Goal: Browse casually: Explore the website without a specific task or goal

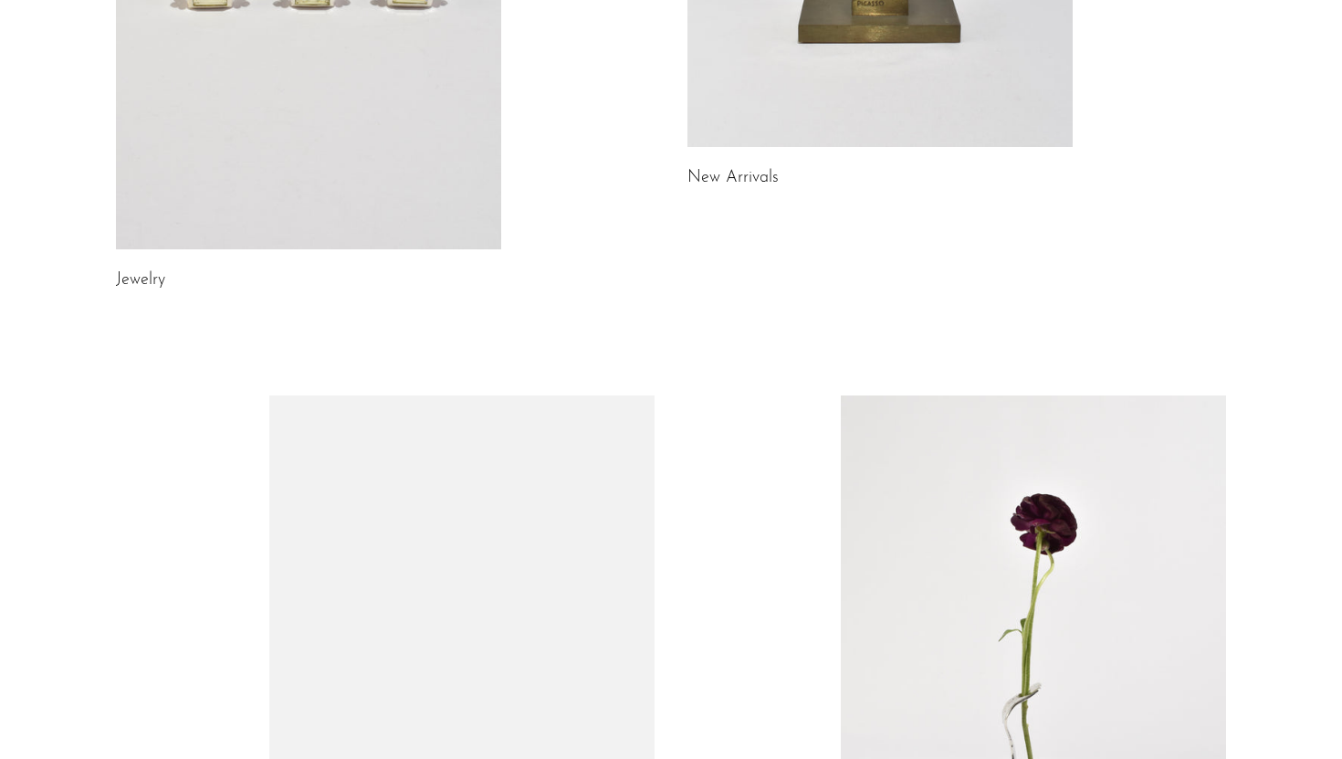
scroll to position [1016, 0]
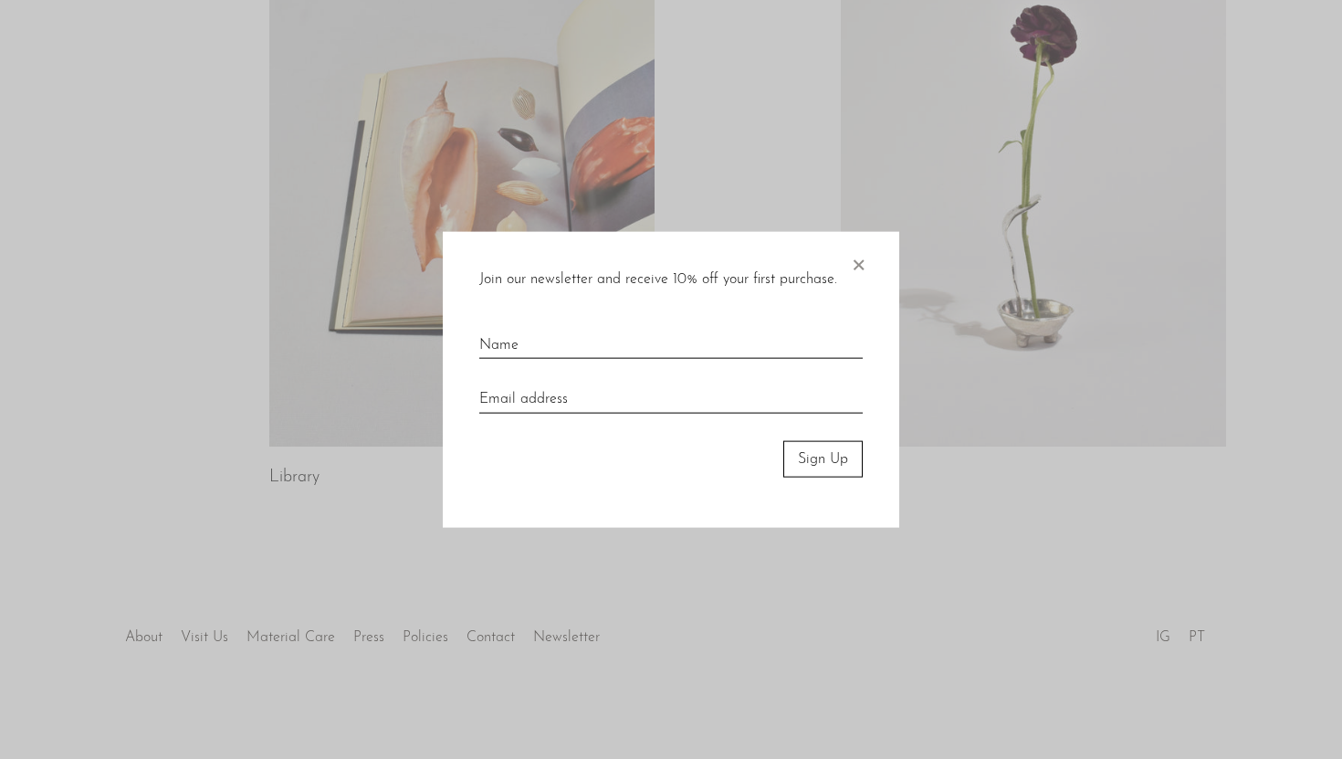
click at [861, 266] on span "×" at bounding box center [858, 260] width 18 height 58
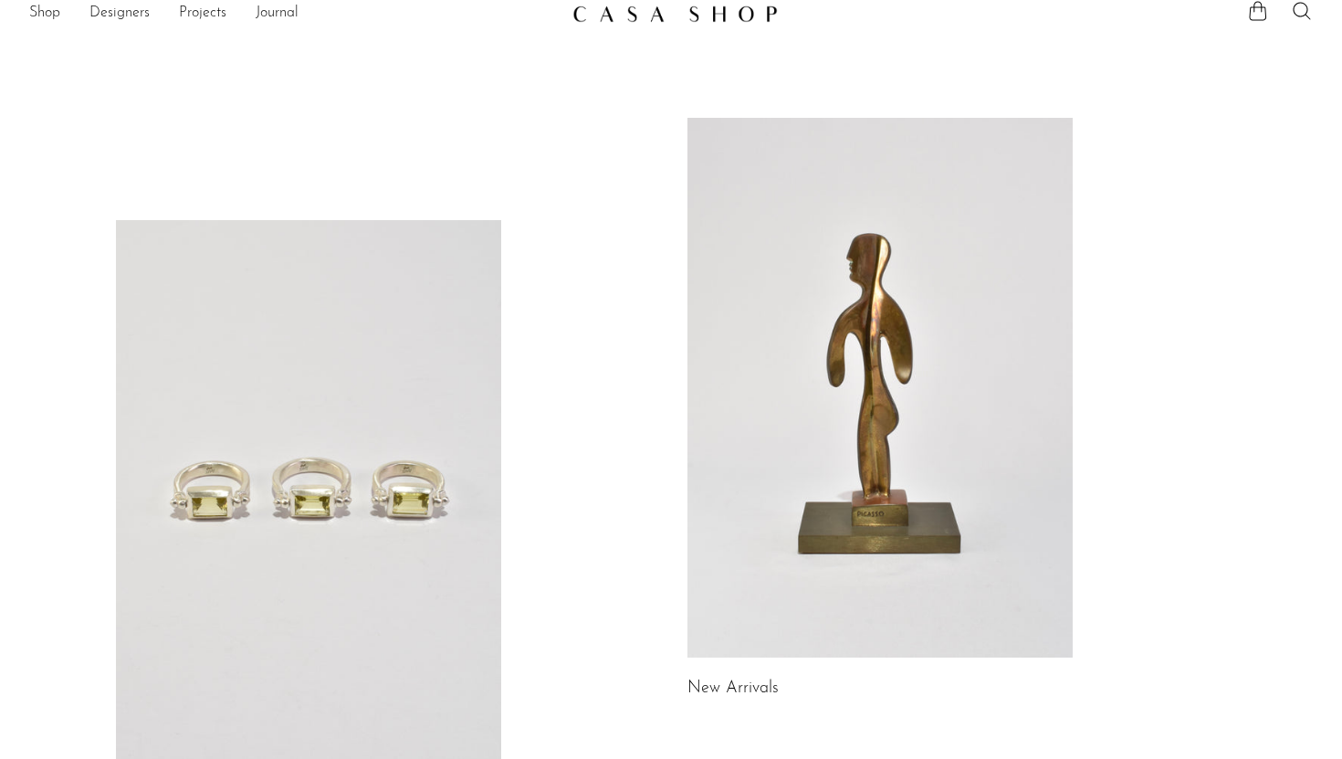
scroll to position [0, 0]
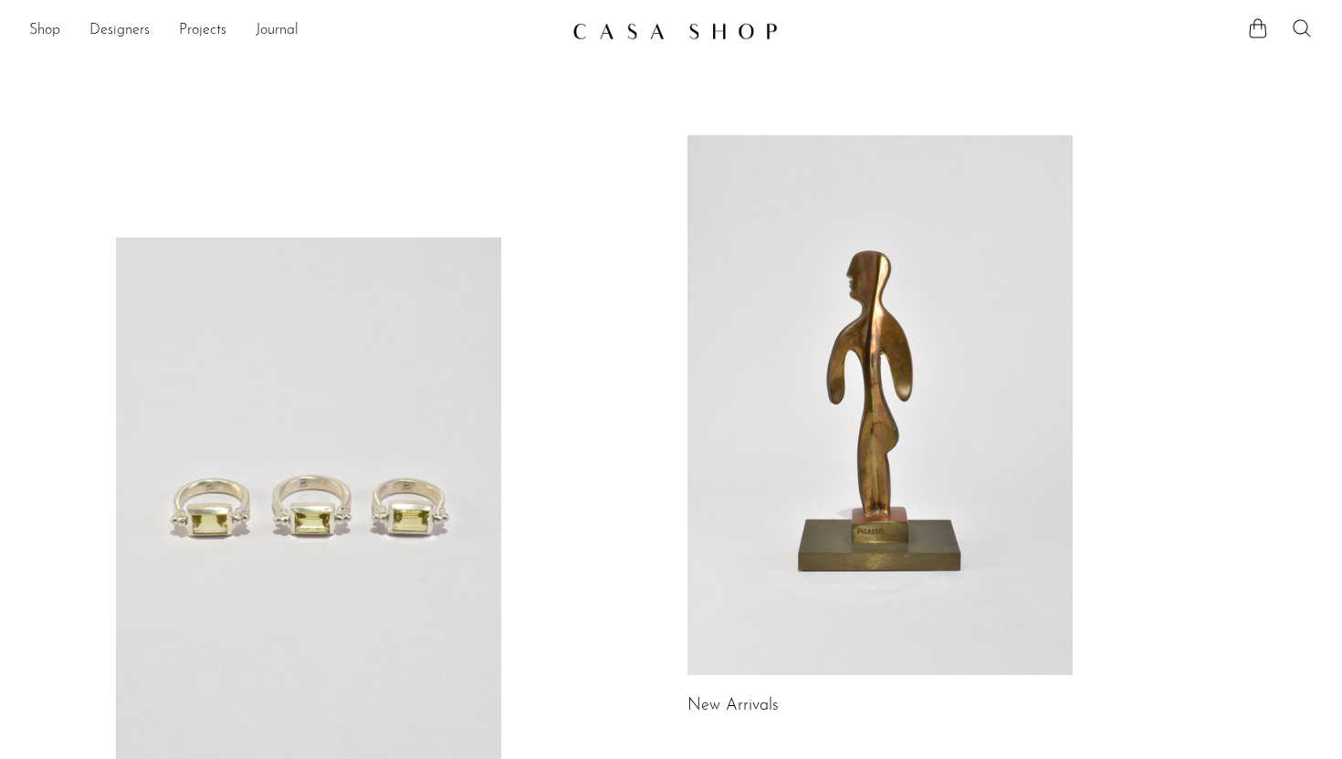
click at [1299, 29] on icon at bounding box center [1302, 28] width 22 height 22
click at [274, 34] on link "Journal" at bounding box center [277, 31] width 43 height 24
click at [58, 34] on link "Shop" at bounding box center [44, 31] width 31 height 24
click at [114, 30] on link "Designers" at bounding box center [119, 31] width 60 height 24
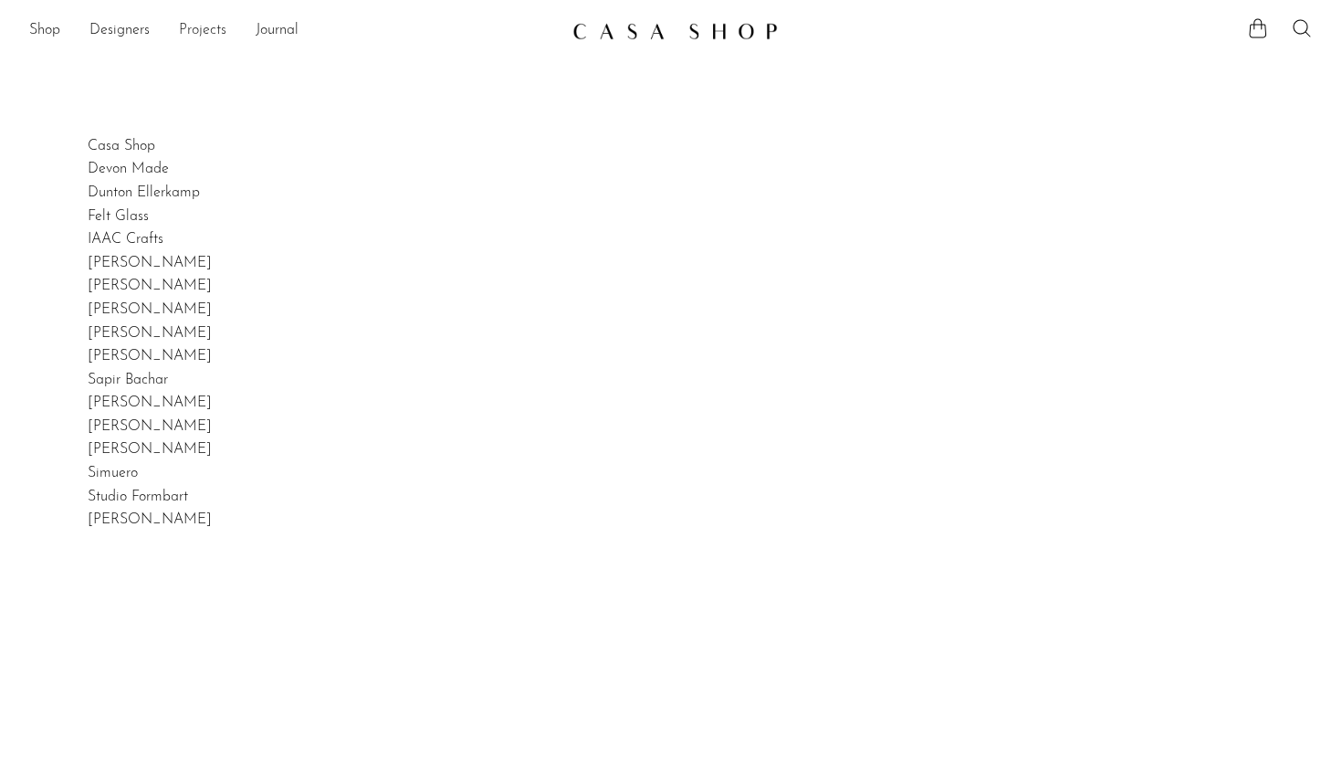
click at [212, 34] on link "Projects" at bounding box center [202, 31] width 47 height 24
click at [294, 30] on link "Journal" at bounding box center [277, 31] width 43 height 24
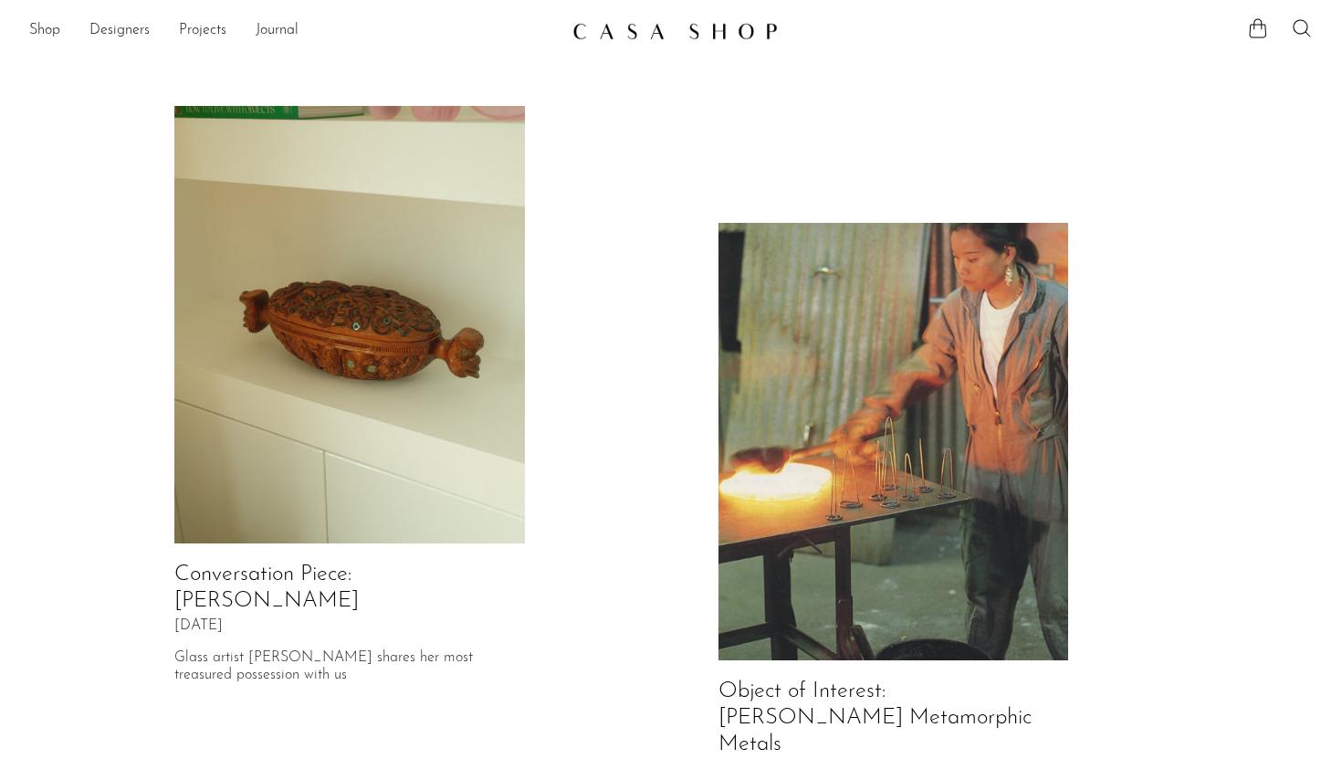
click at [232, 279] on img at bounding box center [349, 325] width 351 height 438
click at [995, 457] on img at bounding box center [894, 442] width 351 height 438
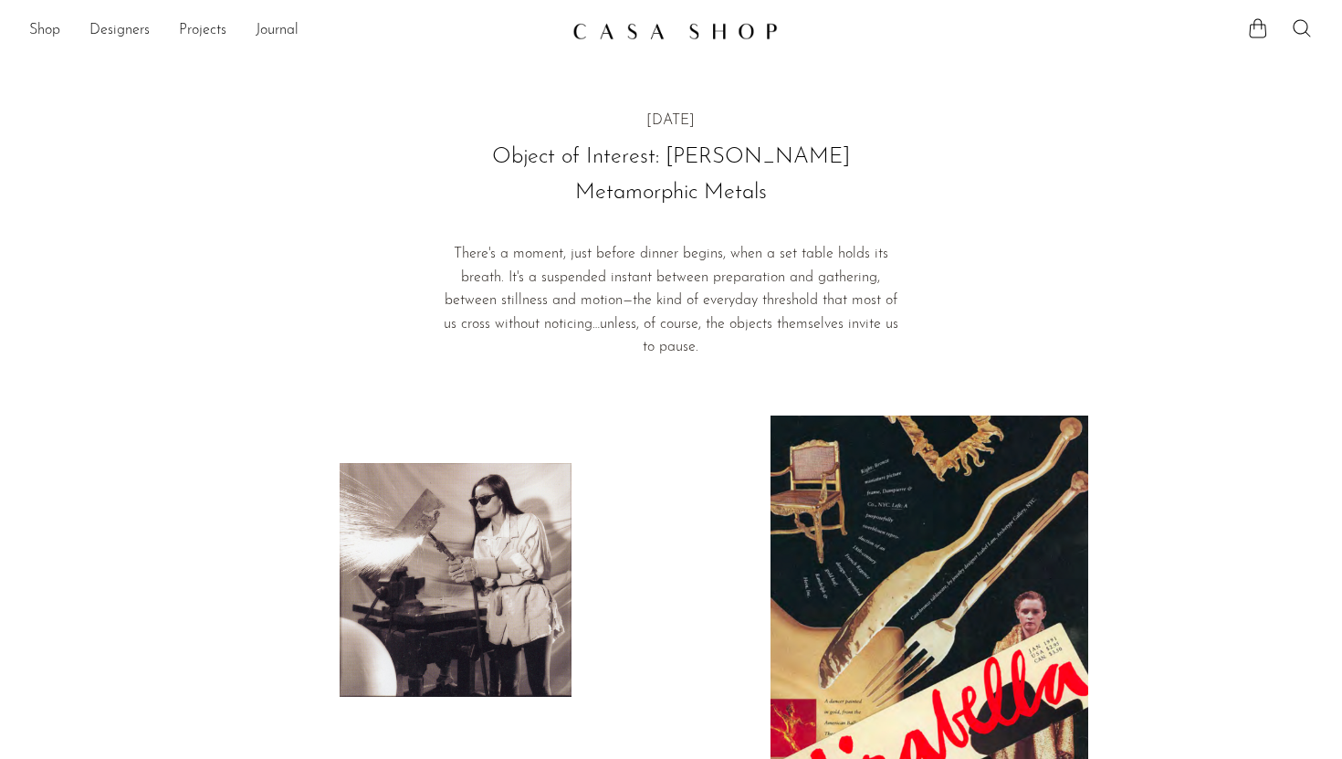
scroll to position [2, 0]
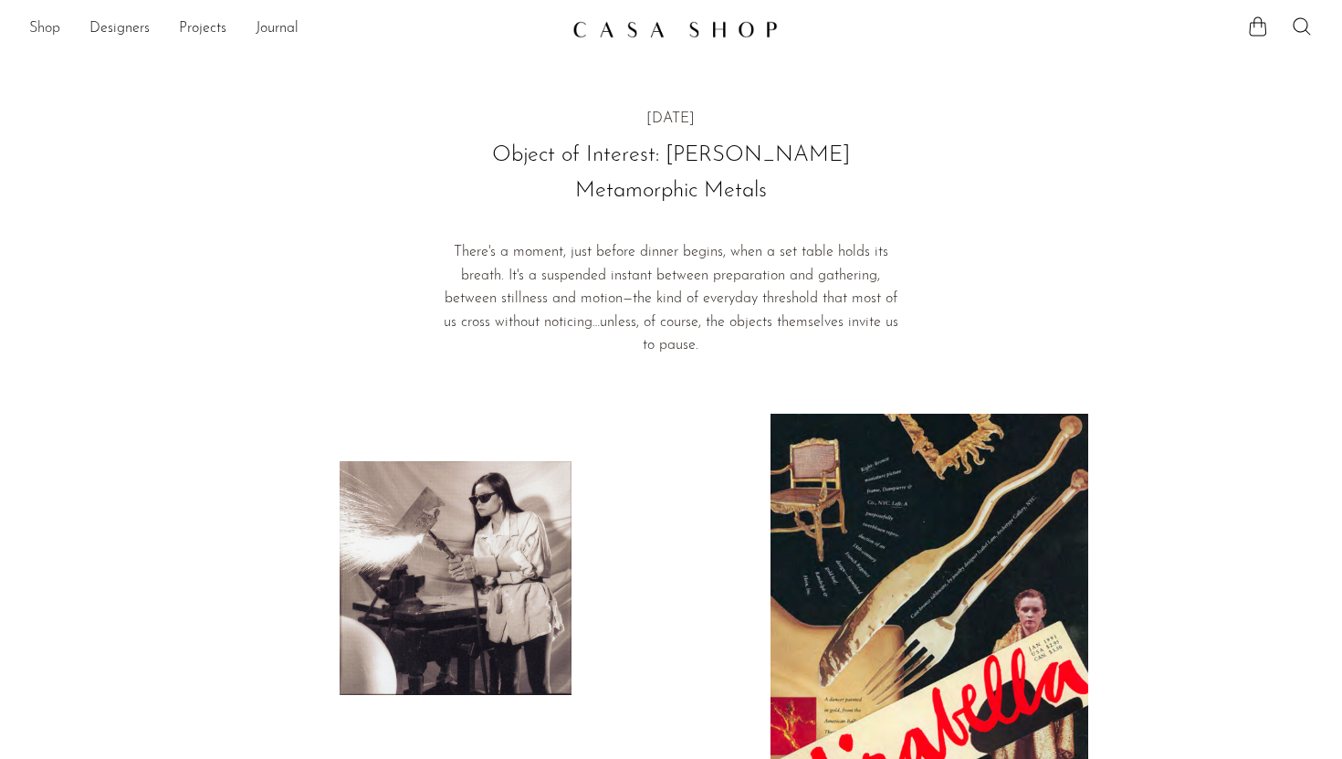
click at [50, 28] on link "Shop" at bounding box center [44, 29] width 31 height 24
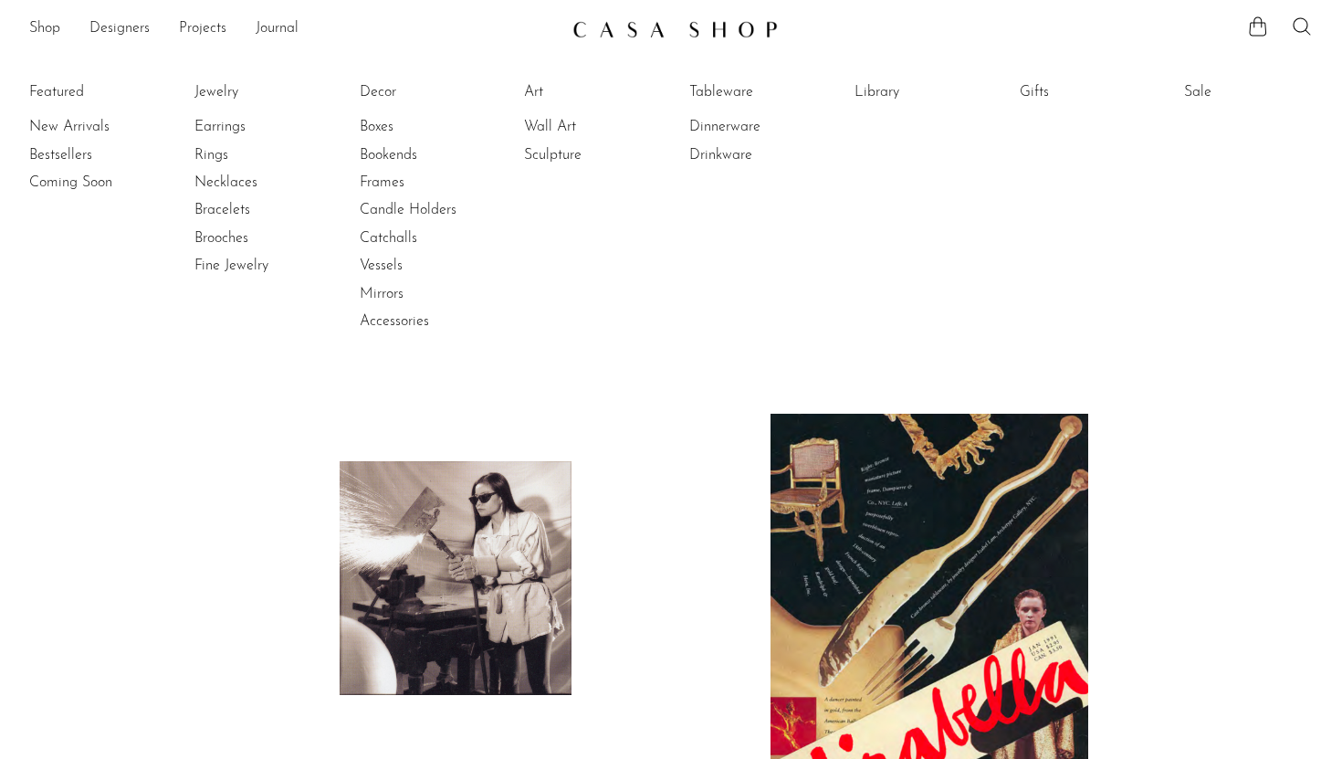
click at [65, 94] on li "Featured New Arrivals Bestsellers Coming Soon" at bounding box center [93, 207] width 129 height 265
click at [218, 90] on link "Jewelry" at bounding box center [263, 92] width 137 height 20
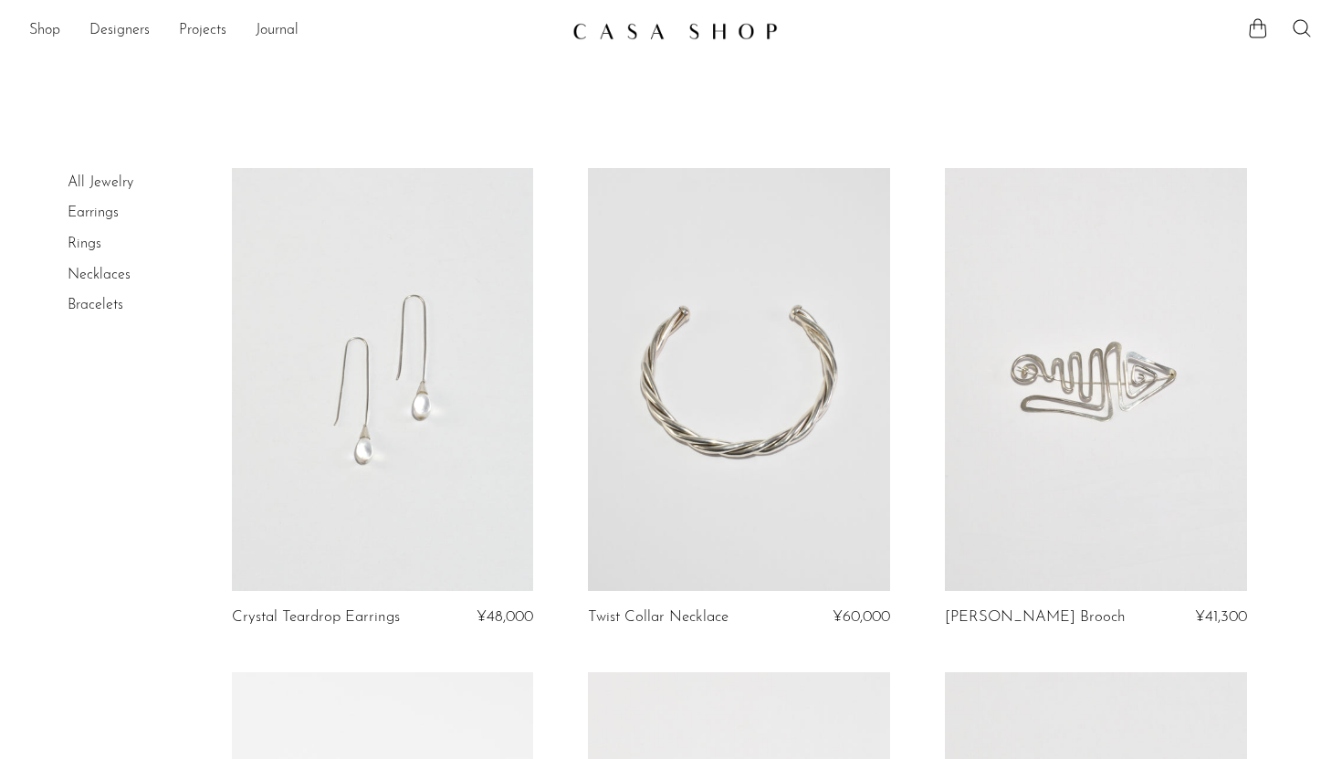
click at [442, 416] on link at bounding box center [383, 379] width 302 height 423
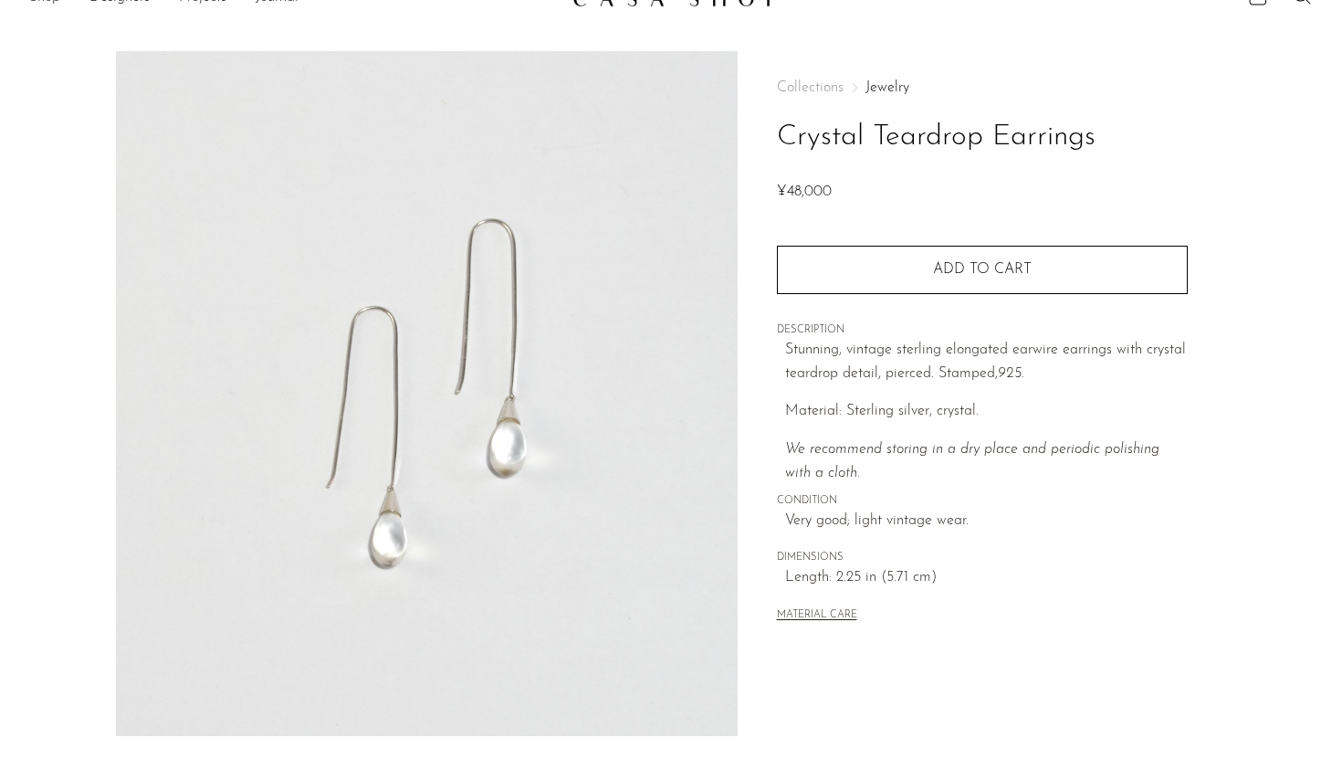
scroll to position [32, 0]
